Goal: Find specific page/section: Find specific page/section

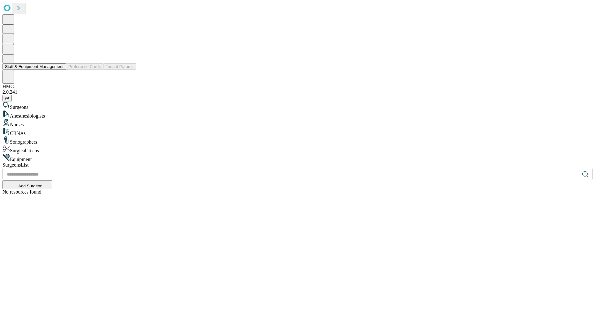
click at [59, 70] on button "Staff & Equipment Management" at bounding box center [33, 66] width 63 height 7
